Goal: Task Accomplishment & Management: Complete application form

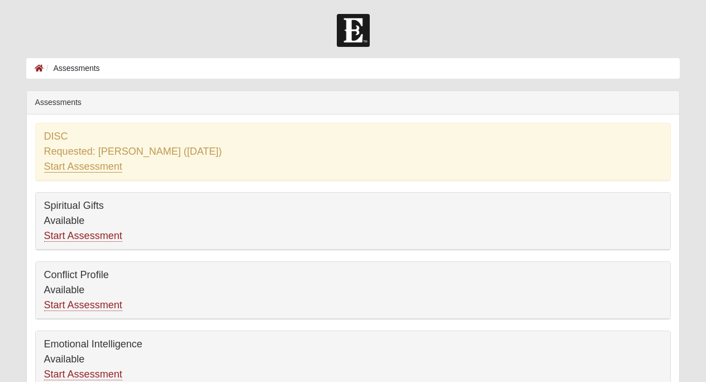
click at [89, 166] on link "Start Assessment" at bounding box center [83, 167] width 78 height 12
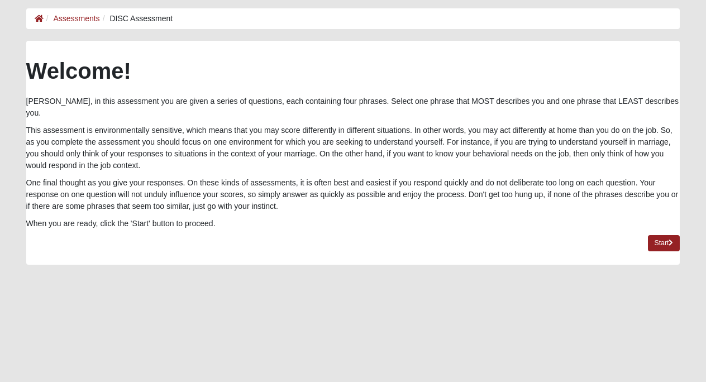
scroll to position [69, 0]
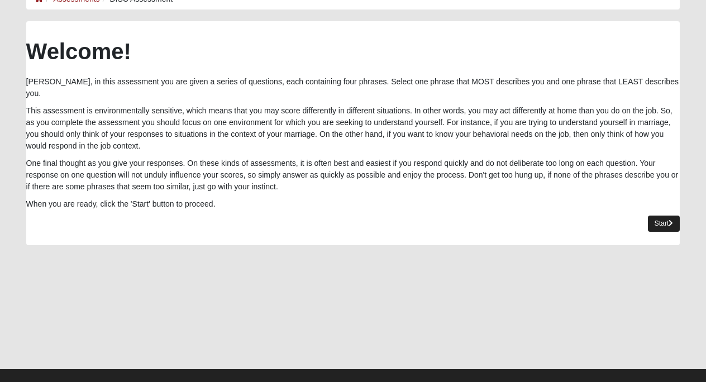
click at [669, 220] on icon at bounding box center [671, 223] width 4 height 7
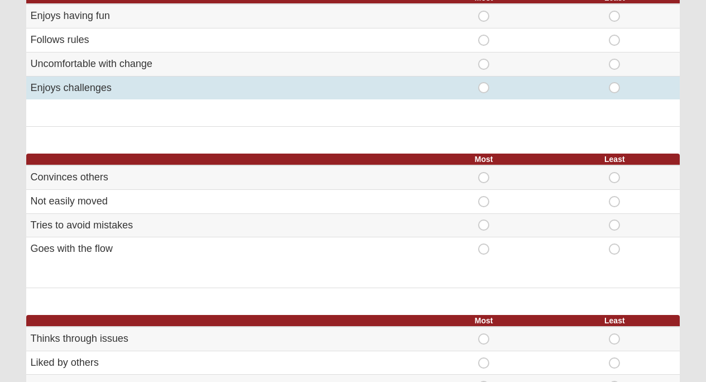
scroll to position [164, 0]
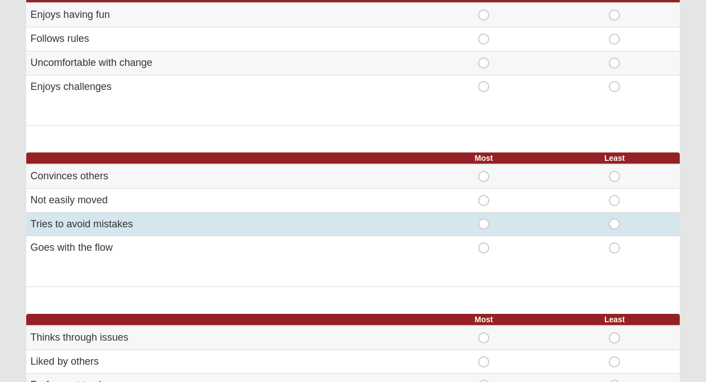
click at [484, 218] on span "Most" at bounding box center [484, 218] width 0 height 0
click at [484, 222] on input "Most" at bounding box center [487, 223] width 7 height 11
radio input "true"
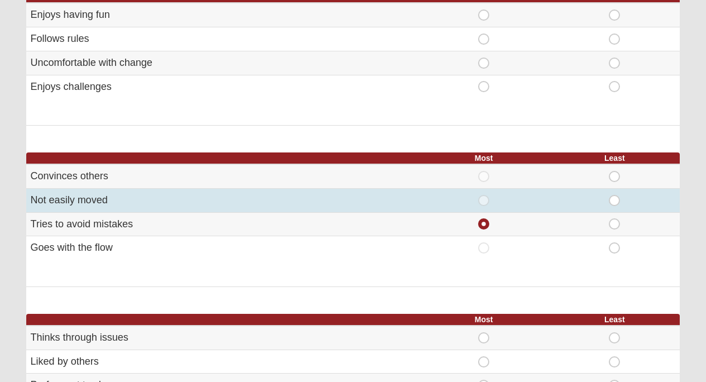
click at [484, 195] on span "Most" at bounding box center [484, 195] width 0 height 0
click at [484, 201] on input "Most" at bounding box center [487, 200] width 7 height 11
radio input "true"
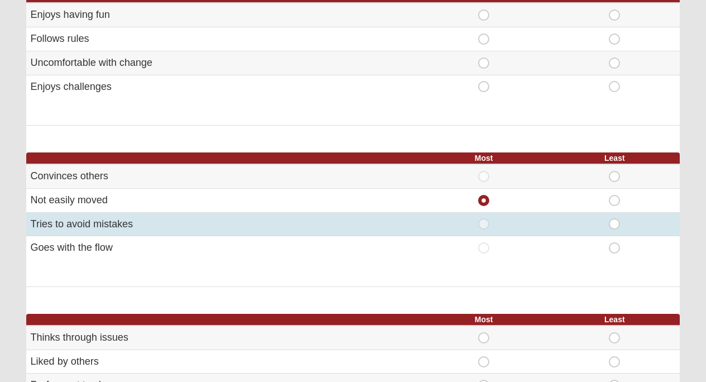
click at [484, 218] on span "Most" at bounding box center [484, 218] width 0 height 0
click at [485, 222] on input "Most" at bounding box center [487, 223] width 7 height 11
radio input "true"
radio input "false"
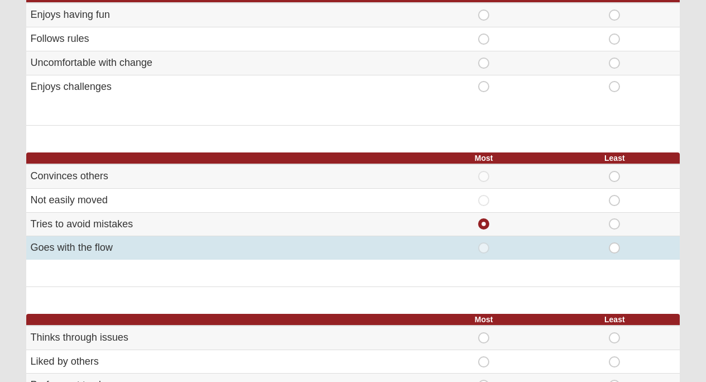
click at [484, 243] on span "Most" at bounding box center [484, 243] width 0 height 0
click at [484, 243] on input "Most" at bounding box center [487, 248] width 7 height 11
radio input "true"
radio input "false"
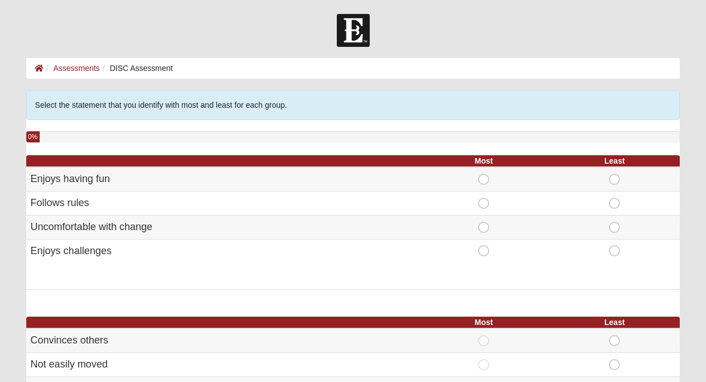
scroll to position [0, 0]
